Goal: Subscribe to service/newsletter

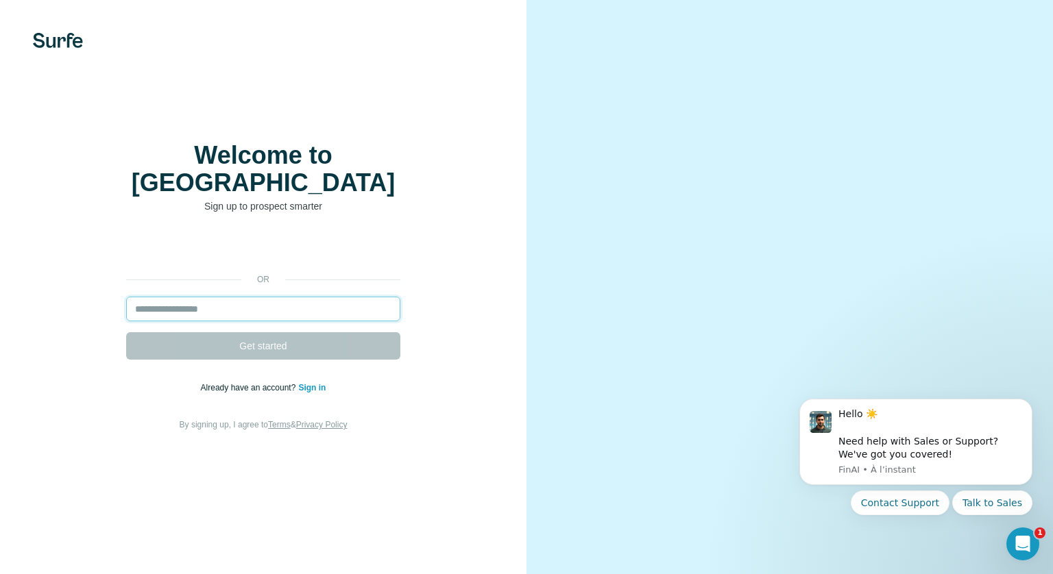
click at [311, 300] on input "email" at bounding box center [263, 309] width 274 height 25
type input "**********"
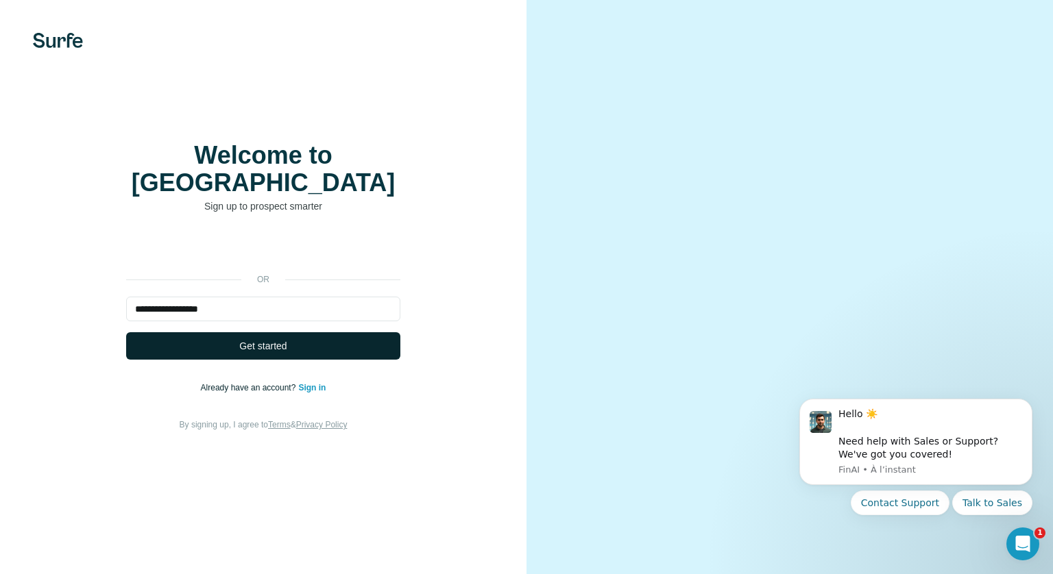
click at [277, 339] on span "Get started" at bounding box center [262, 346] width 47 height 14
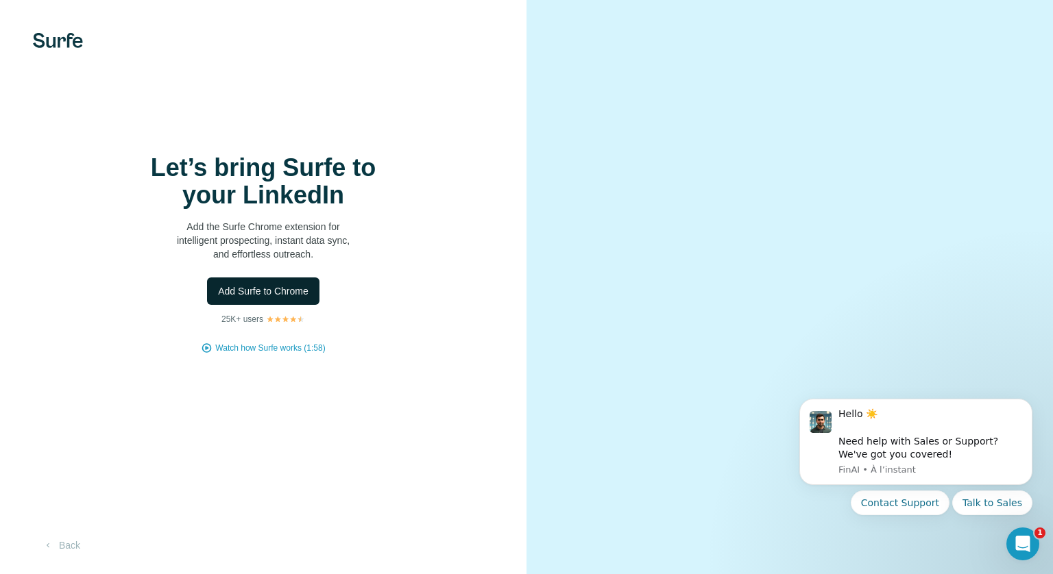
click at [294, 287] on span "Add Surfe to Chrome" at bounding box center [263, 291] width 90 height 14
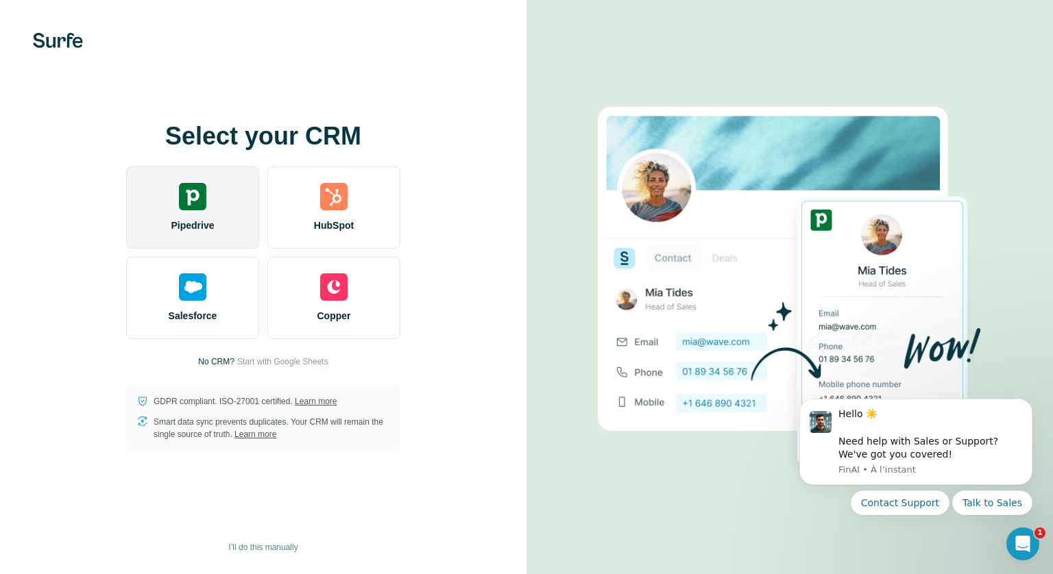
click at [189, 201] on img at bounding box center [192, 196] width 27 height 27
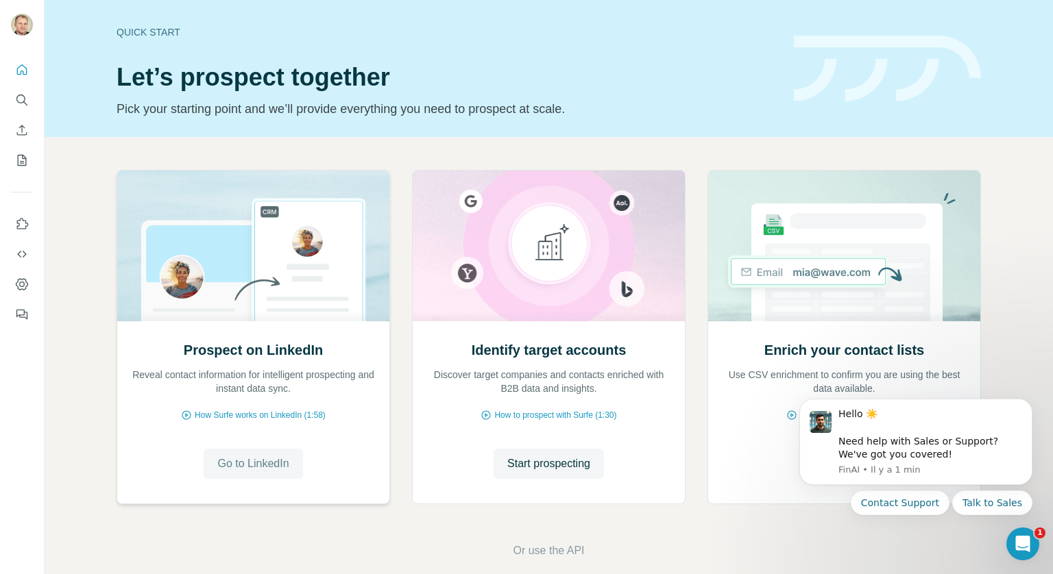
click at [255, 468] on span "Go to LinkedIn" at bounding box center [252, 464] width 71 height 16
